Goal: Information Seeking & Learning: Learn about a topic

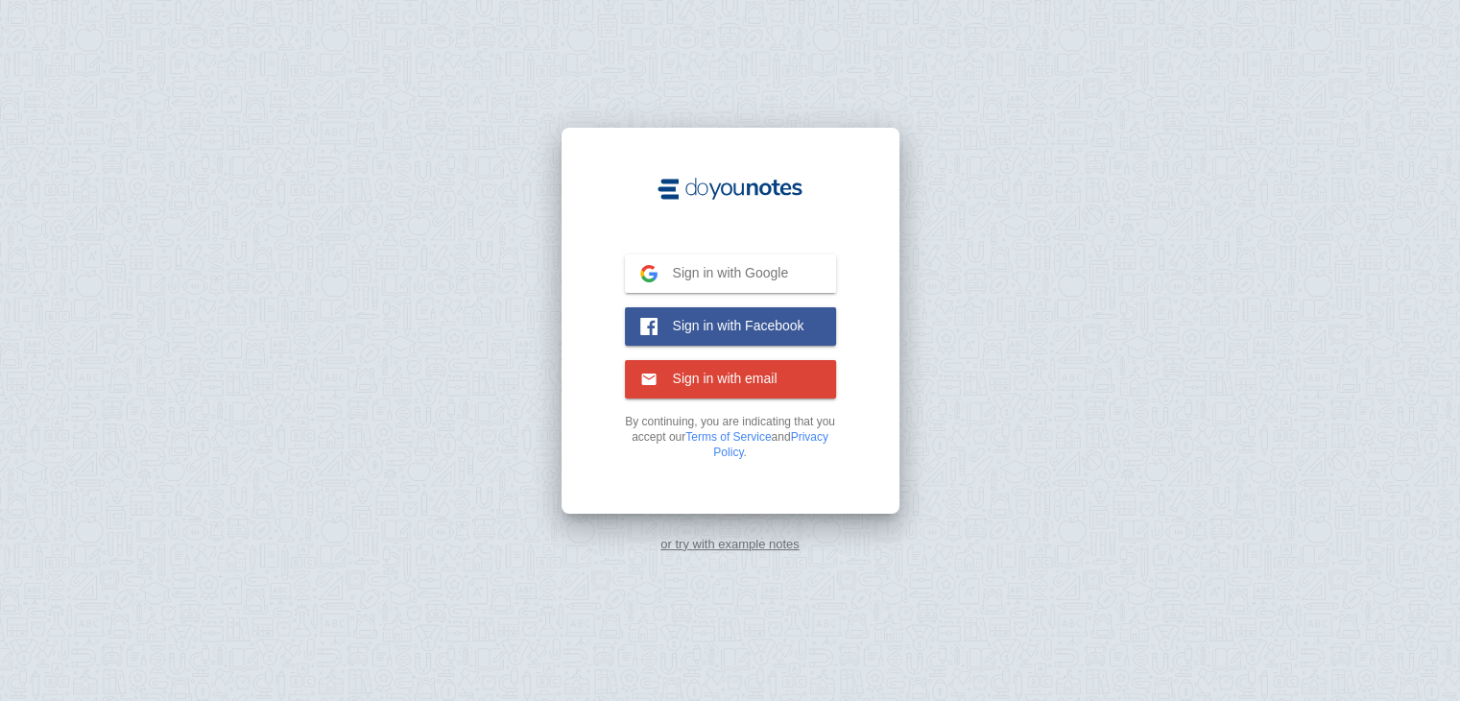
click at [781, 544] on link "or try with example notes" at bounding box center [729, 544] width 139 height 14
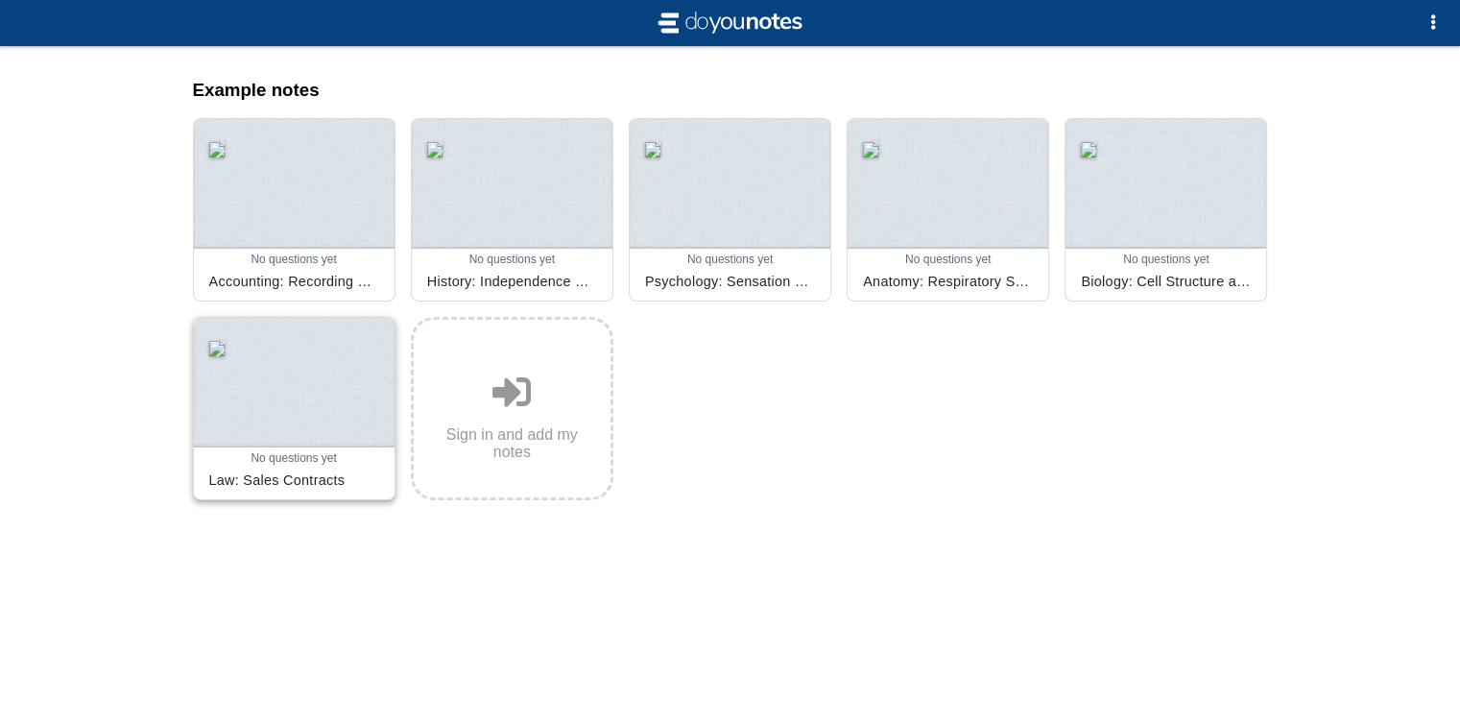
click at [323, 407] on div at bounding box center [294, 383] width 201 height 130
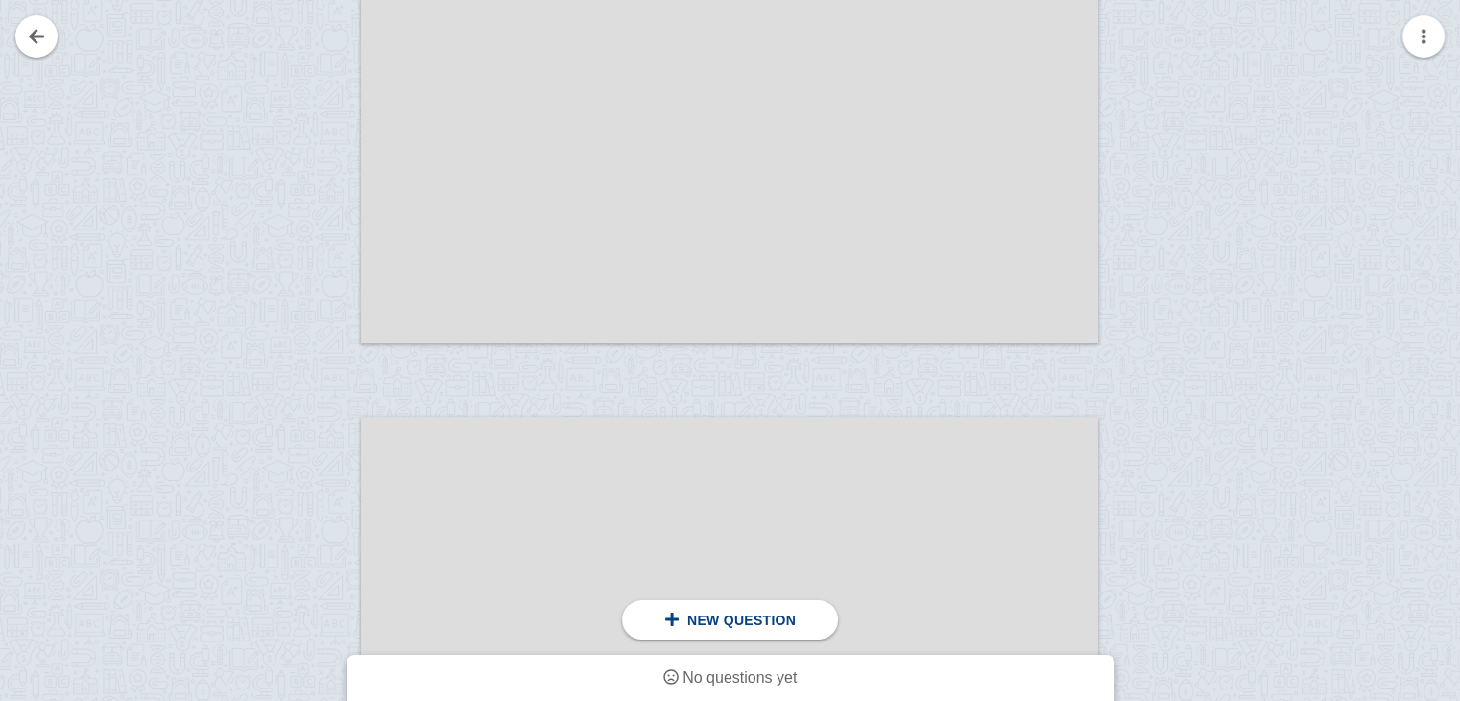
scroll to position [1152, 0]
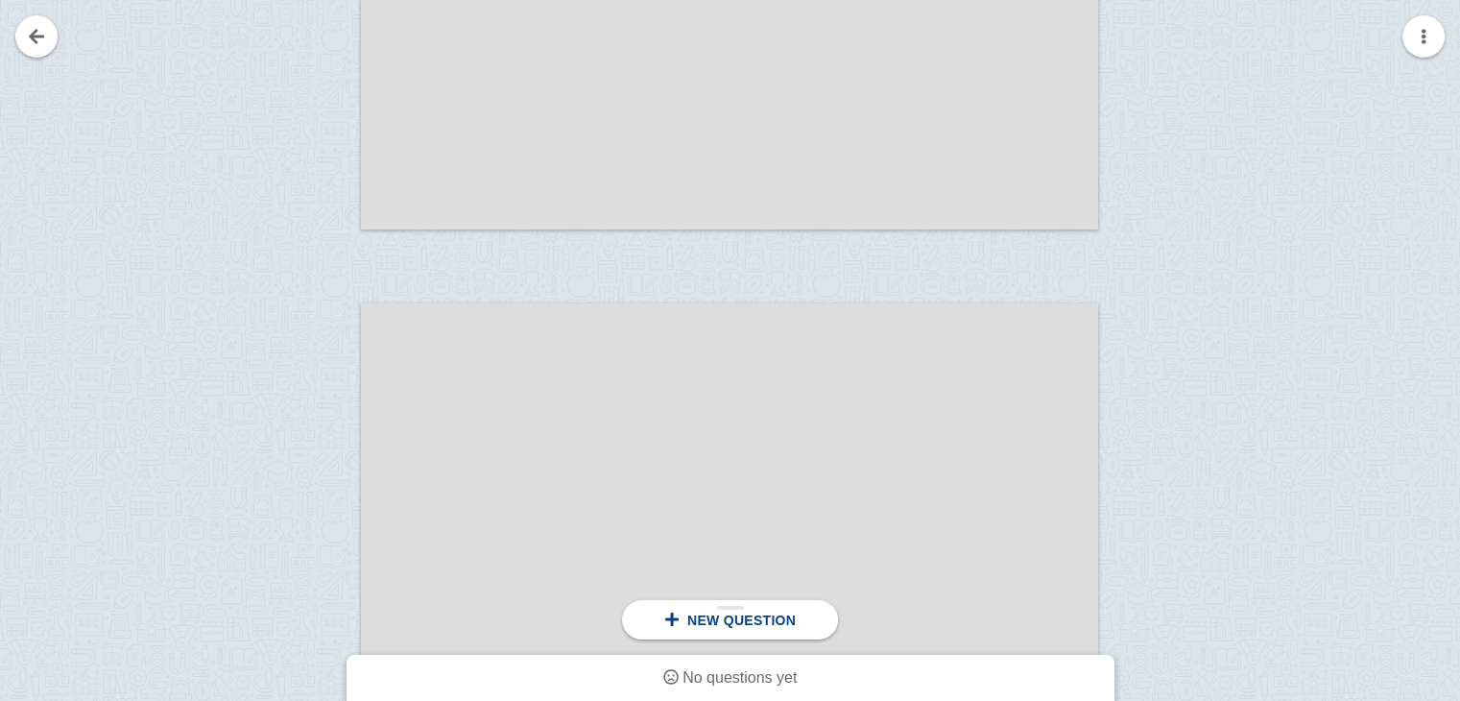
click at [751, 631] on div "New question" at bounding box center [730, 619] width 216 height 39
drag, startPoint x: 545, startPoint y: 432, endPoint x: 599, endPoint y: 435, distance: 53.8
drag, startPoint x: 389, startPoint y: 428, endPoint x: 591, endPoint y: 533, distance: 227.9
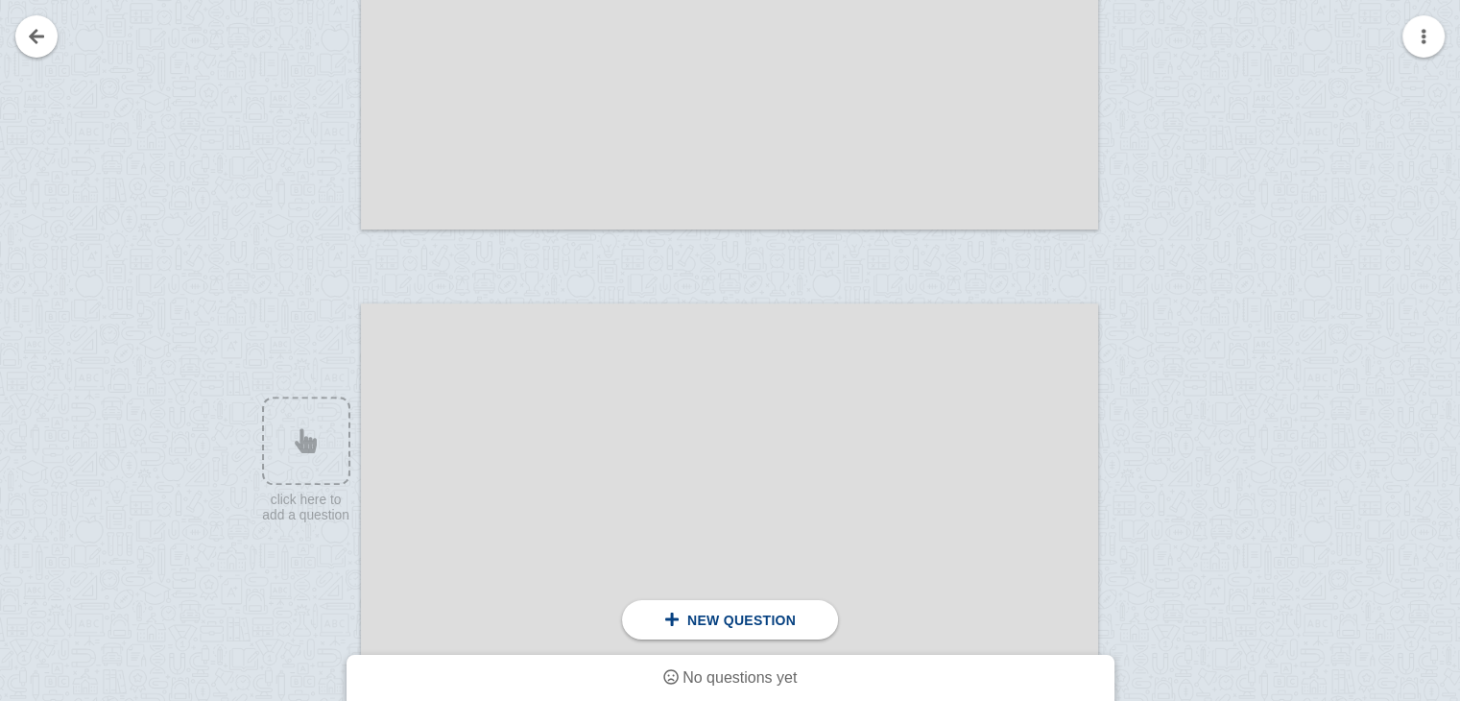
drag, startPoint x: 560, startPoint y: 561, endPoint x: 624, endPoint y: 450, distance: 127.7
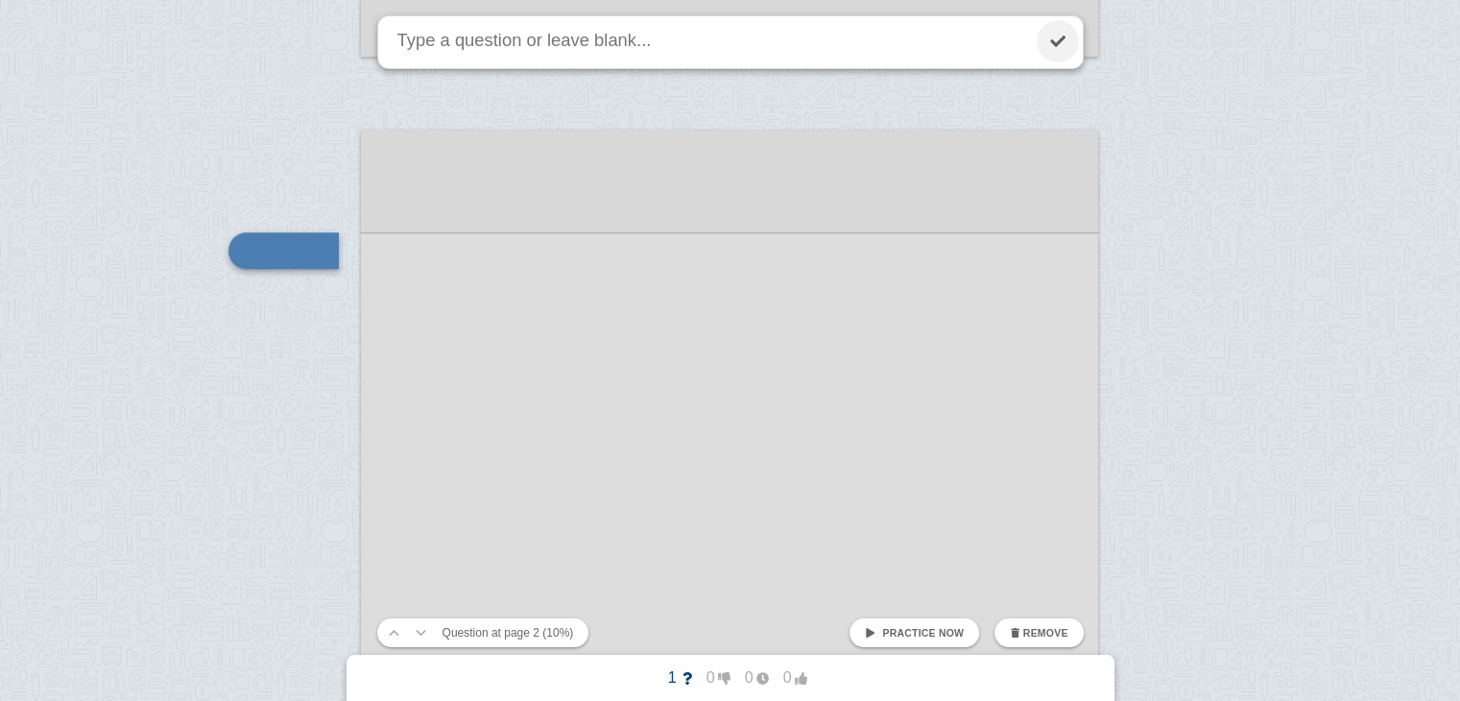
click at [1062, 47] on link at bounding box center [1058, 41] width 42 height 42
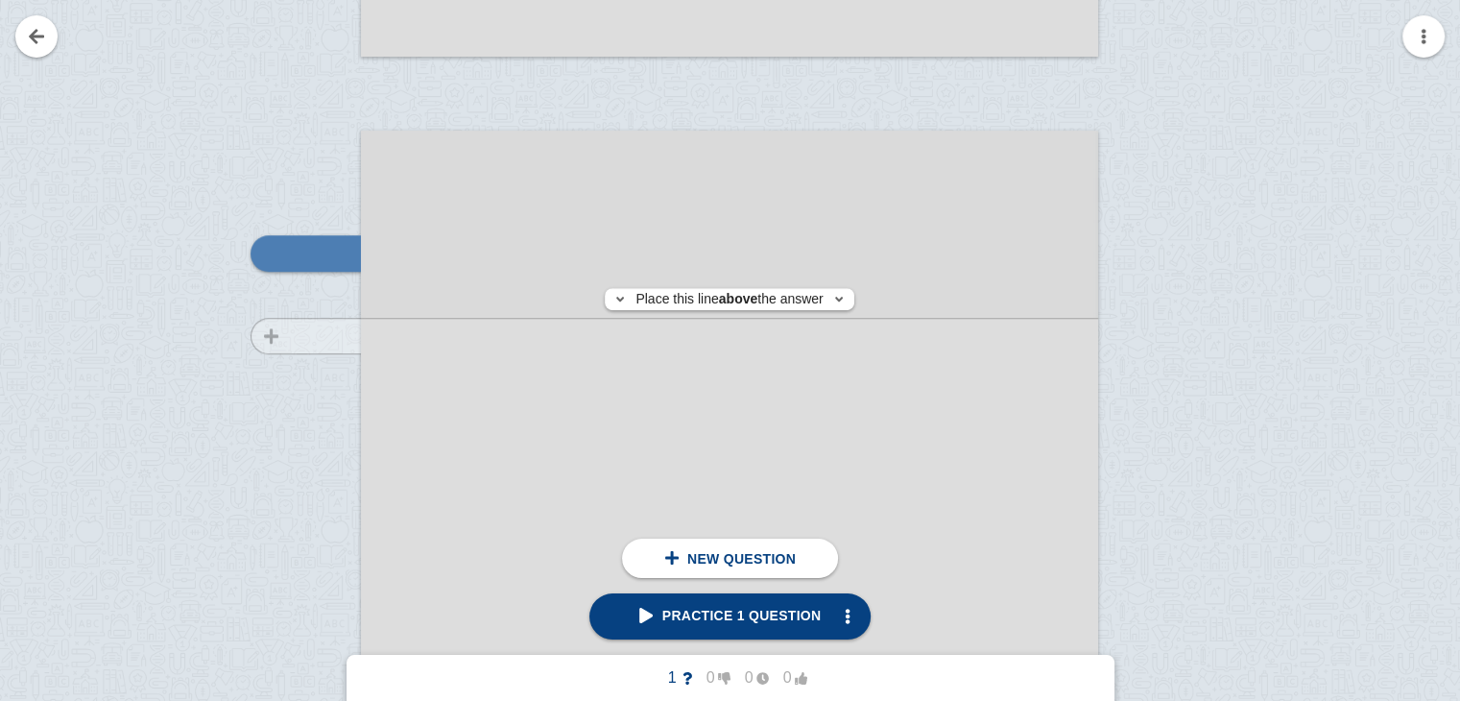
click at [300, 335] on div at bounding box center [296, 670] width 129 height 1042
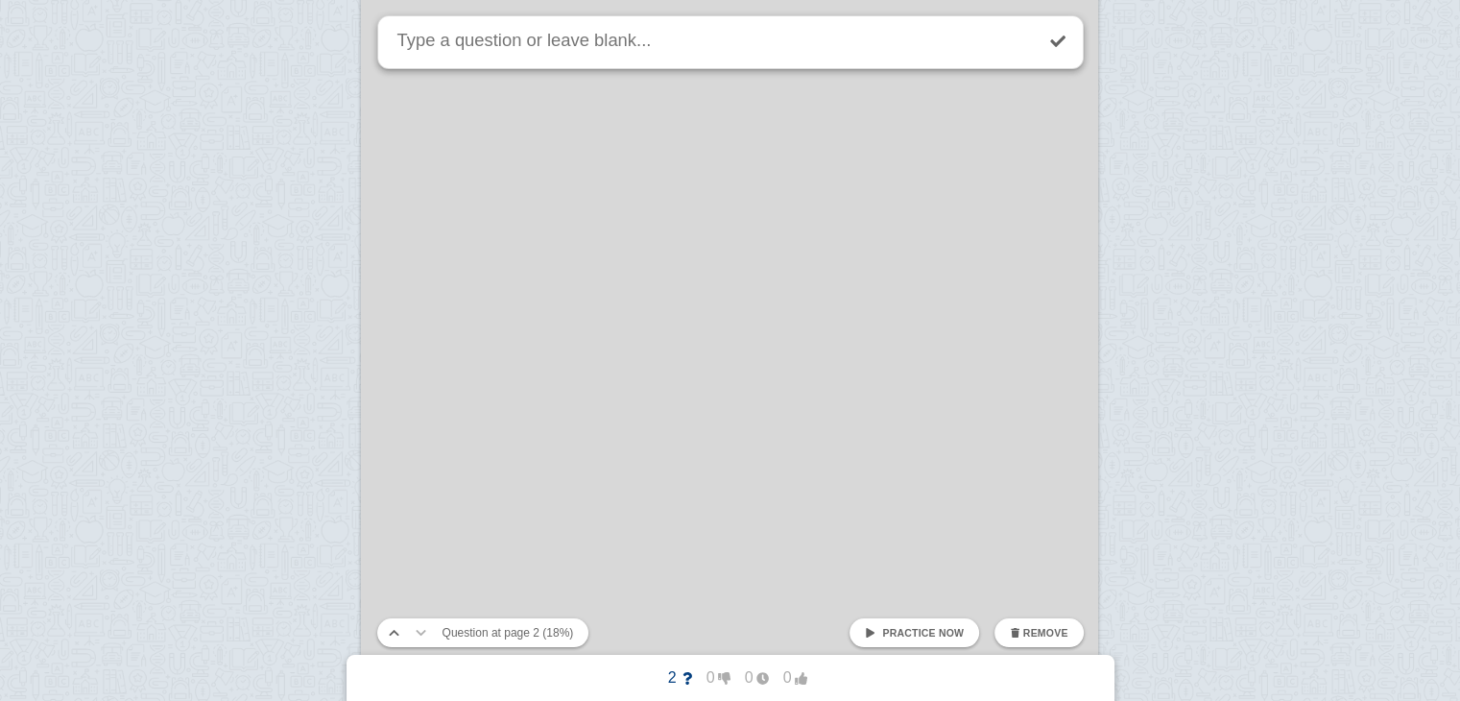
scroll to position [66, 0]
